Goal: Information Seeking & Learning: Find specific fact

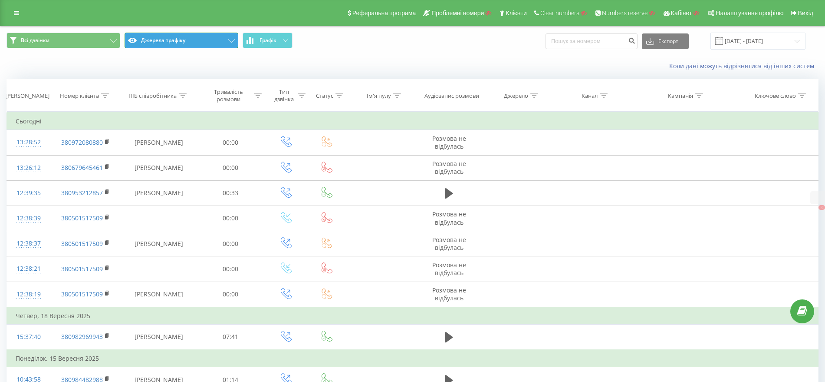
drag, startPoint x: 152, startPoint y: 41, endPoint x: 161, endPoint y: 58, distance: 19.2
click at [153, 41] on button "Джерела трафіку" at bounding box center [182, 41] width 114 height 16
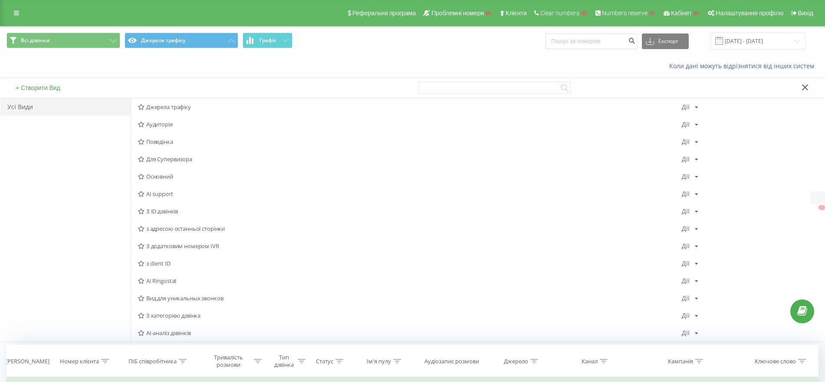
click at [168, 330] on span "AI-аналіз дзвінків" at bounding box center [410, 332] width 544 height 6
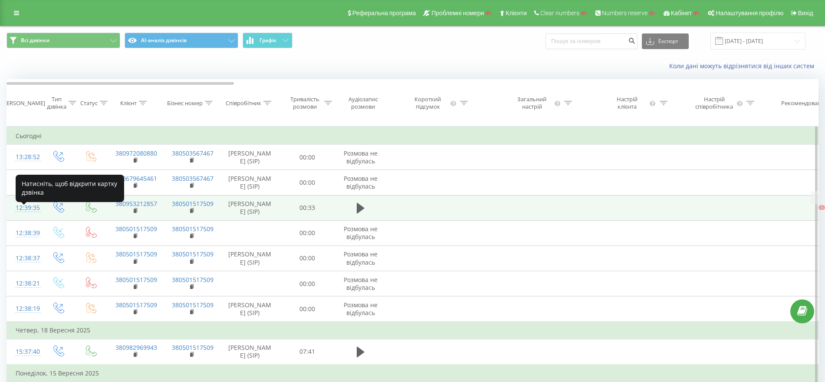
click at [29, 213] on div "12:39:35" at bounding box center [24, 207] width 17 height 17
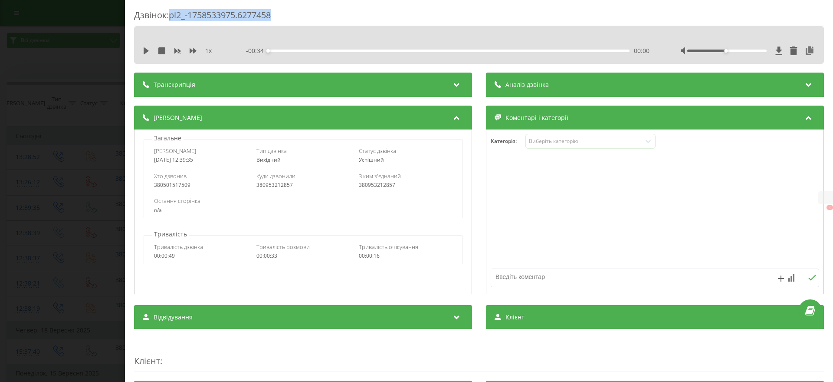
drag, startPoint x: 304, startPoint y: 10, endPoint x: 171, endPoint y: 14, distance: 133.3
click at [171, 14] on div "Дзвінок : pl2_-1758533975.6277458" at bounding box center [479, 17] width 690 height 17
copy div "pl2_-1758533975.6277458"
click at [13, 263] on div "Дзвінок : pl2_-1758533975.6277458 1 x - 00:34 00:00 00:00 Транскрипція Для AI-а…" at bounding box center [416, 191] width 833 height 382
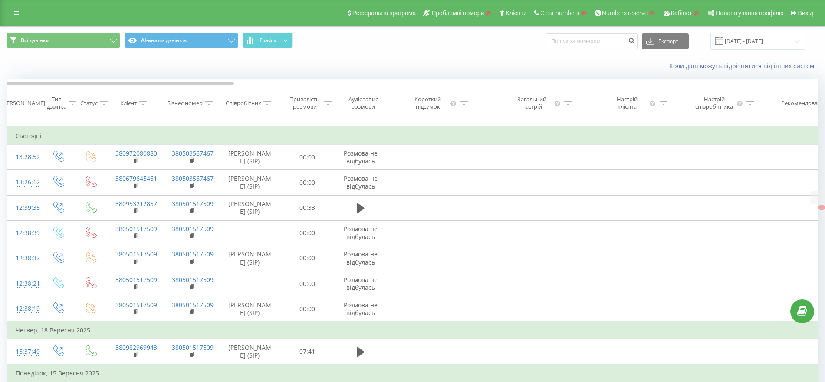
click at [398, 56] on div "Коли дані можуть відрізнятися вiд інших систем" at bounding box center [412, 66] width 824 height 21
drag, startPoint x: 16, startPoint y: 14, endPoint x: 17, endPoint y: 19, distance: 4.8
click at [17, 14] on icon at bounding box center [16, 13] width 5 height 6
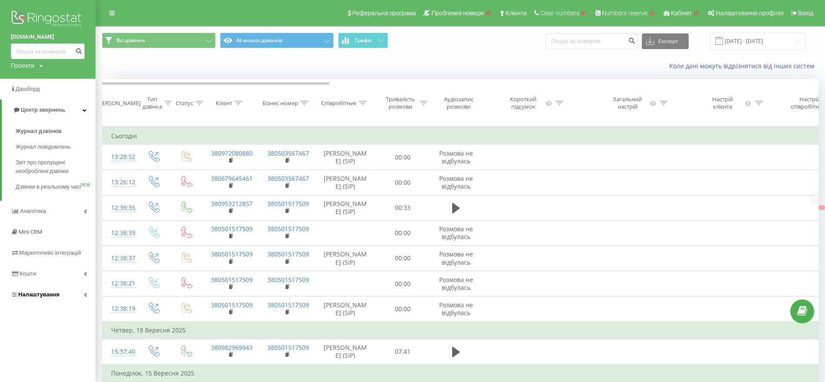
click at [41, 297] on span "Налаштування" at bounding box center [38, 294] width 41 height 7
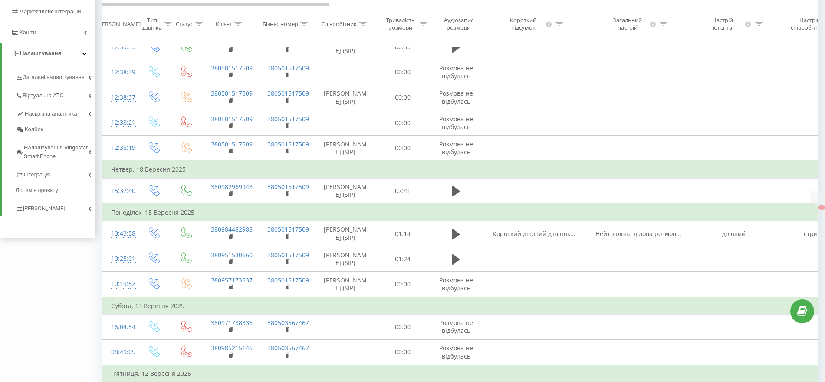
scroll to position [163, 0]
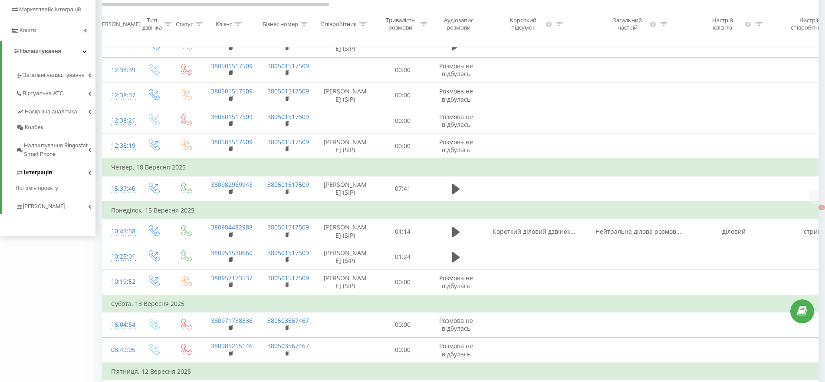
click at [49, 168] on span "Інтеграція" at bounding box center [38, 172] width 28 height 9
click at [46, 170] on span "Інтеграція" at bounding box center [38, 172] width 28 height 9
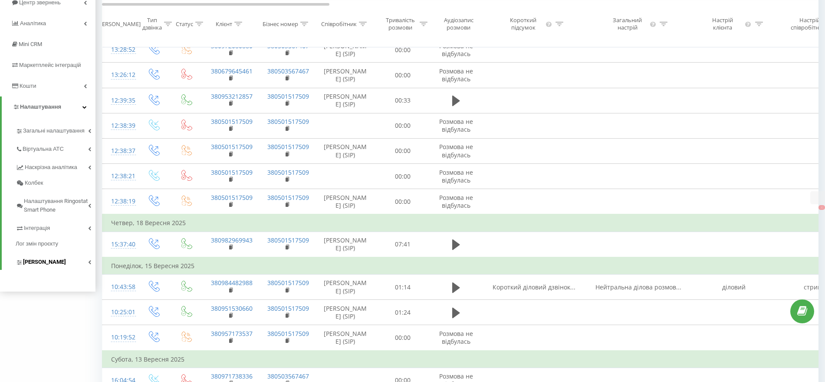
scroll to position [54, 0]
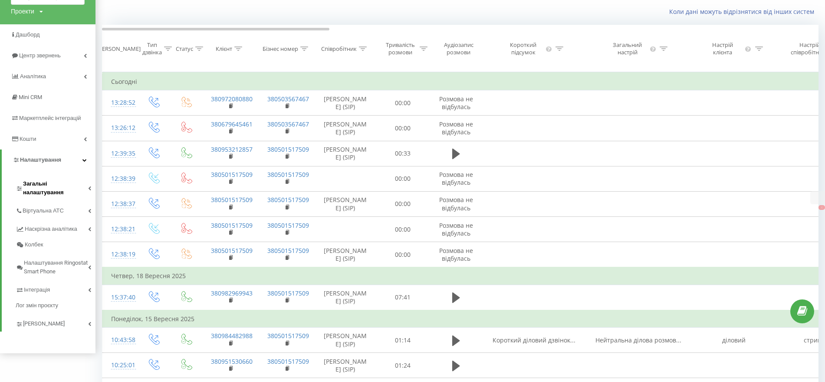
click at [45, 179] on link "Загальні налаштування" at bounding box center [56, 186] width 80 height 27
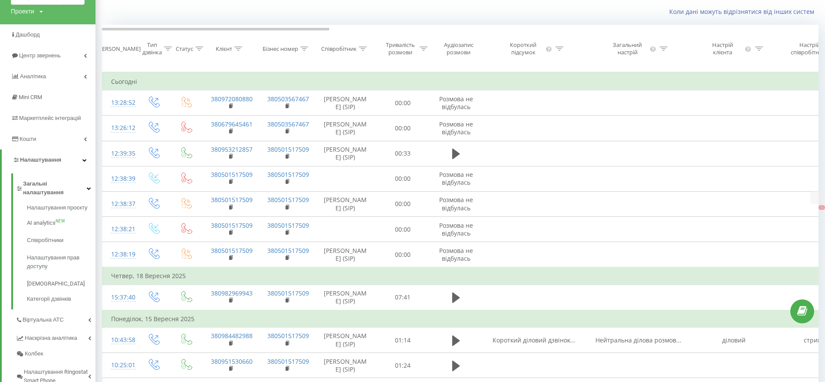
click at [30, 12] on div "Проекти" at bounding box center [22, 11] width 23 height 9
click at [30, 30] on input "text" at bounding box center [34, 24] width 43 height 13
paste input "spilnoagency.com.ua"
type input "spilnoagency.com.ua"
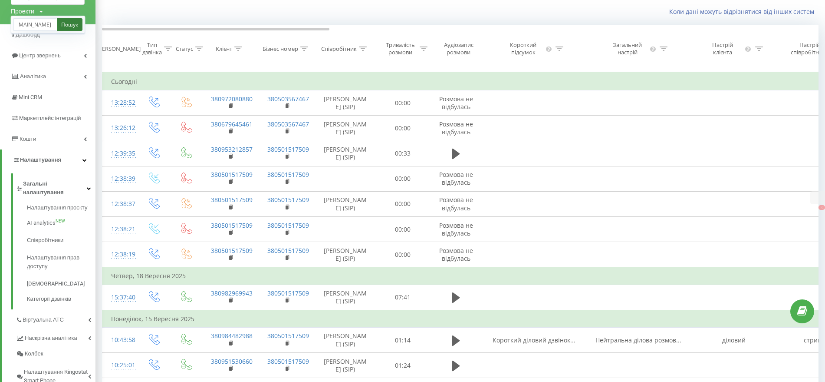
click at [68, 25] on link "Пошук" at bounding box center [70, 24] width 26 height 13
